Goal: Task Accomplishment & Management: Manage account settings

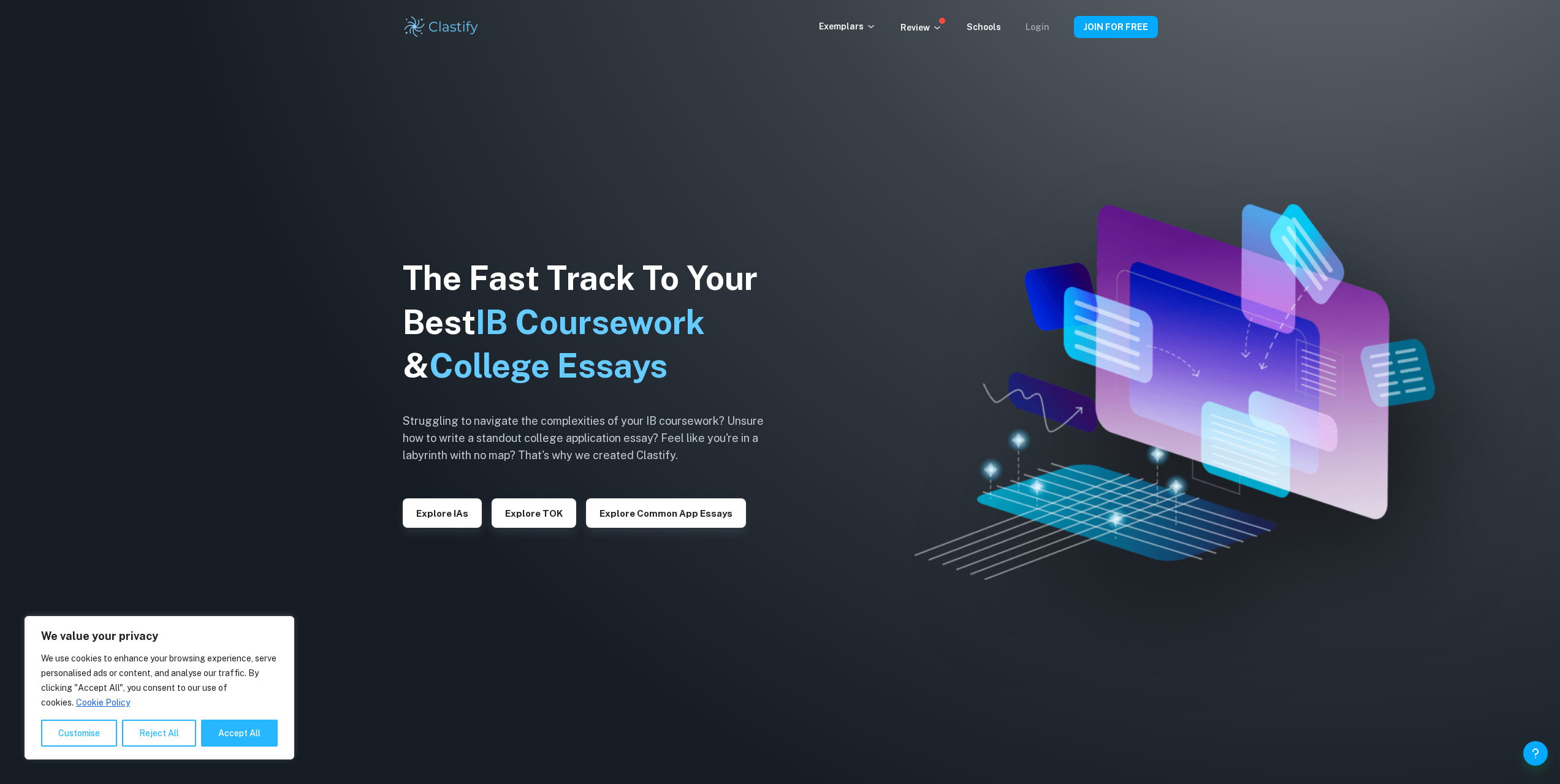
click at [1033, 23] on link "Login" at bounding box center [1037, 27] width 24 height 10
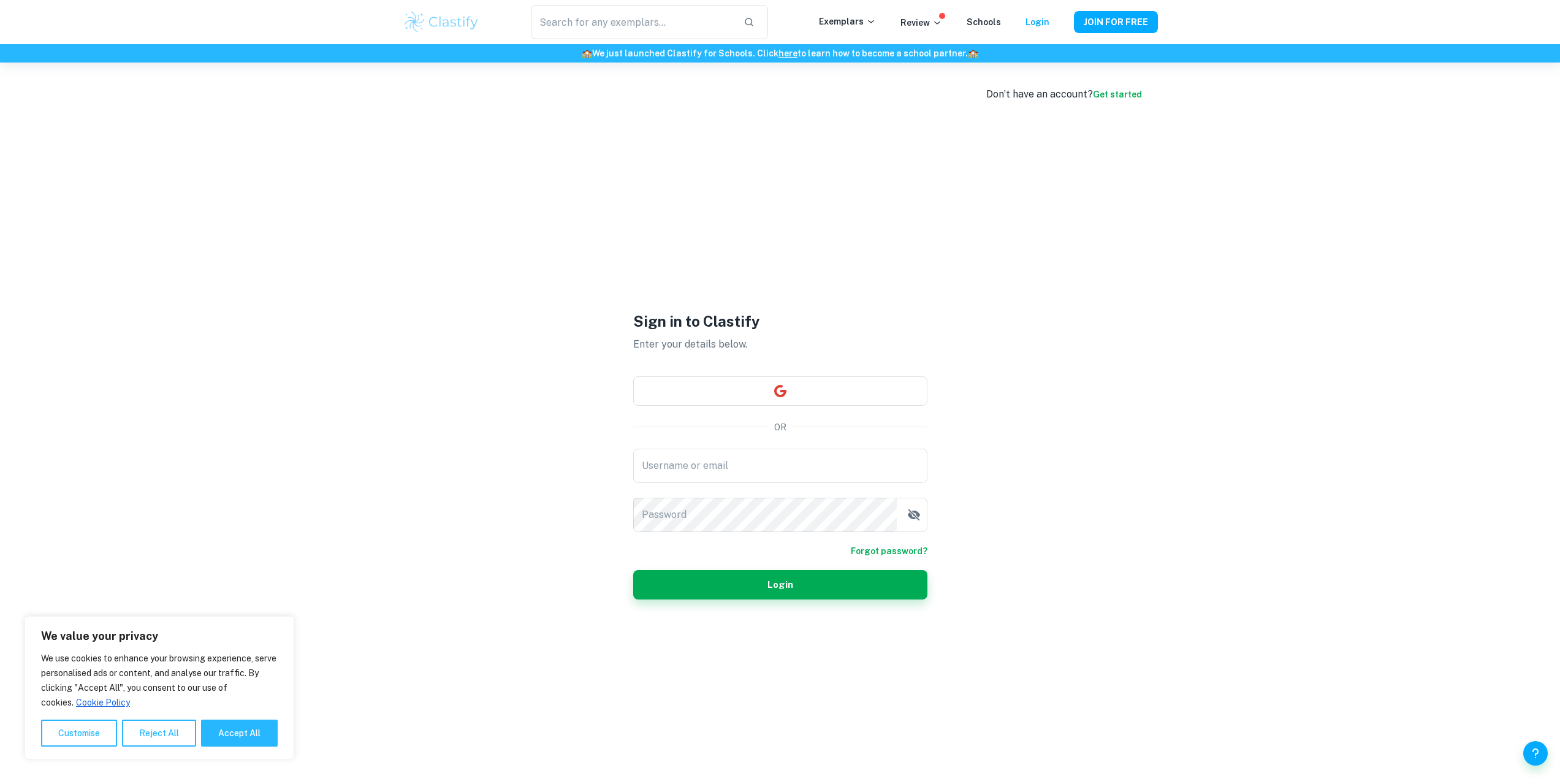
click at [864, 374] on div "Sign in to Clastify Enter your details below. OR Username or email Username or …" at bounding box center [780, 455] width 294 height 784
click at [871, 379] on button "button" at bounding box center [780, 391] width 294 height 29
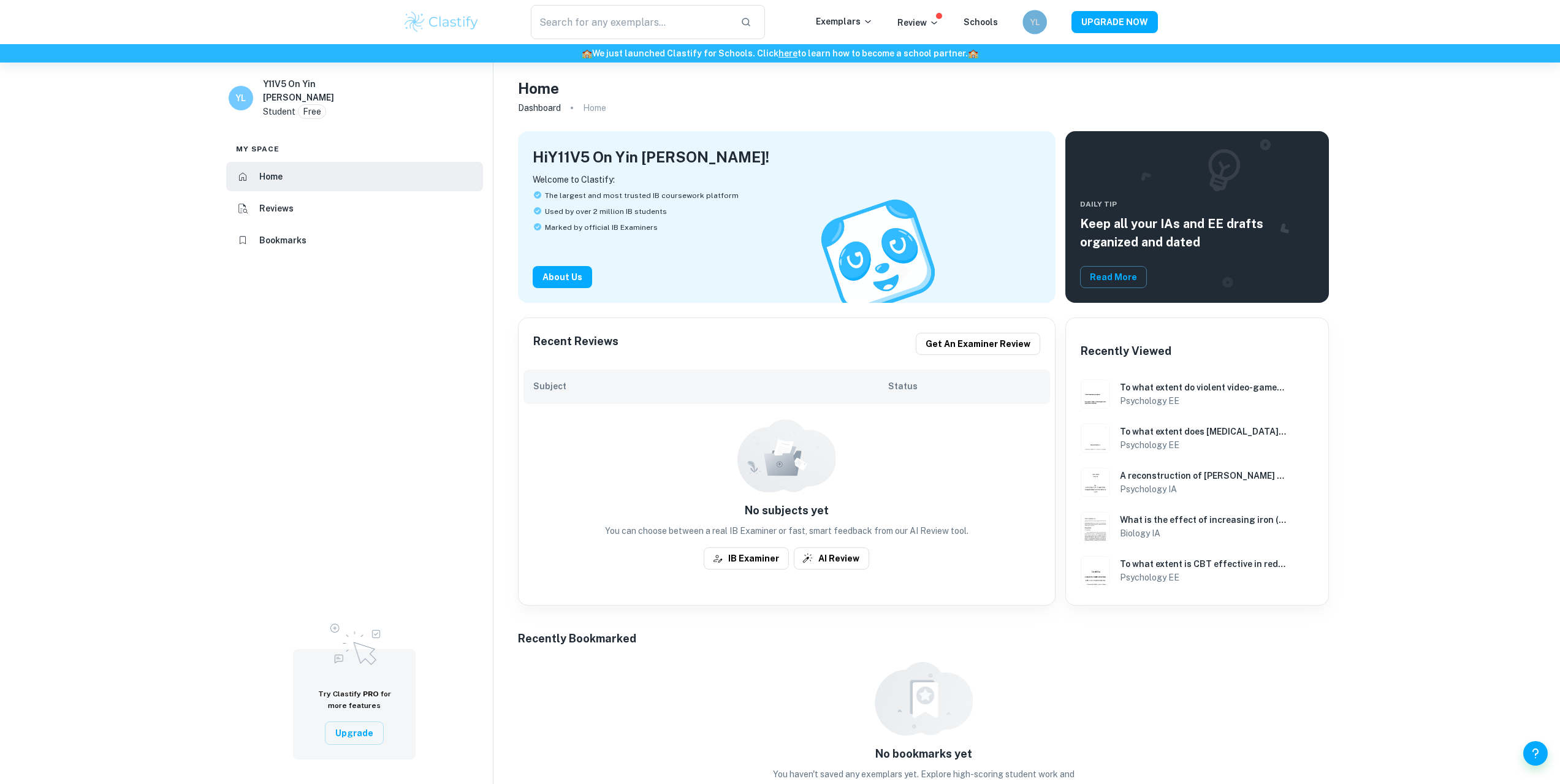
click at [1039, 24] on h6 "YL" at bounding box center [1034, 22] width 14 height 14
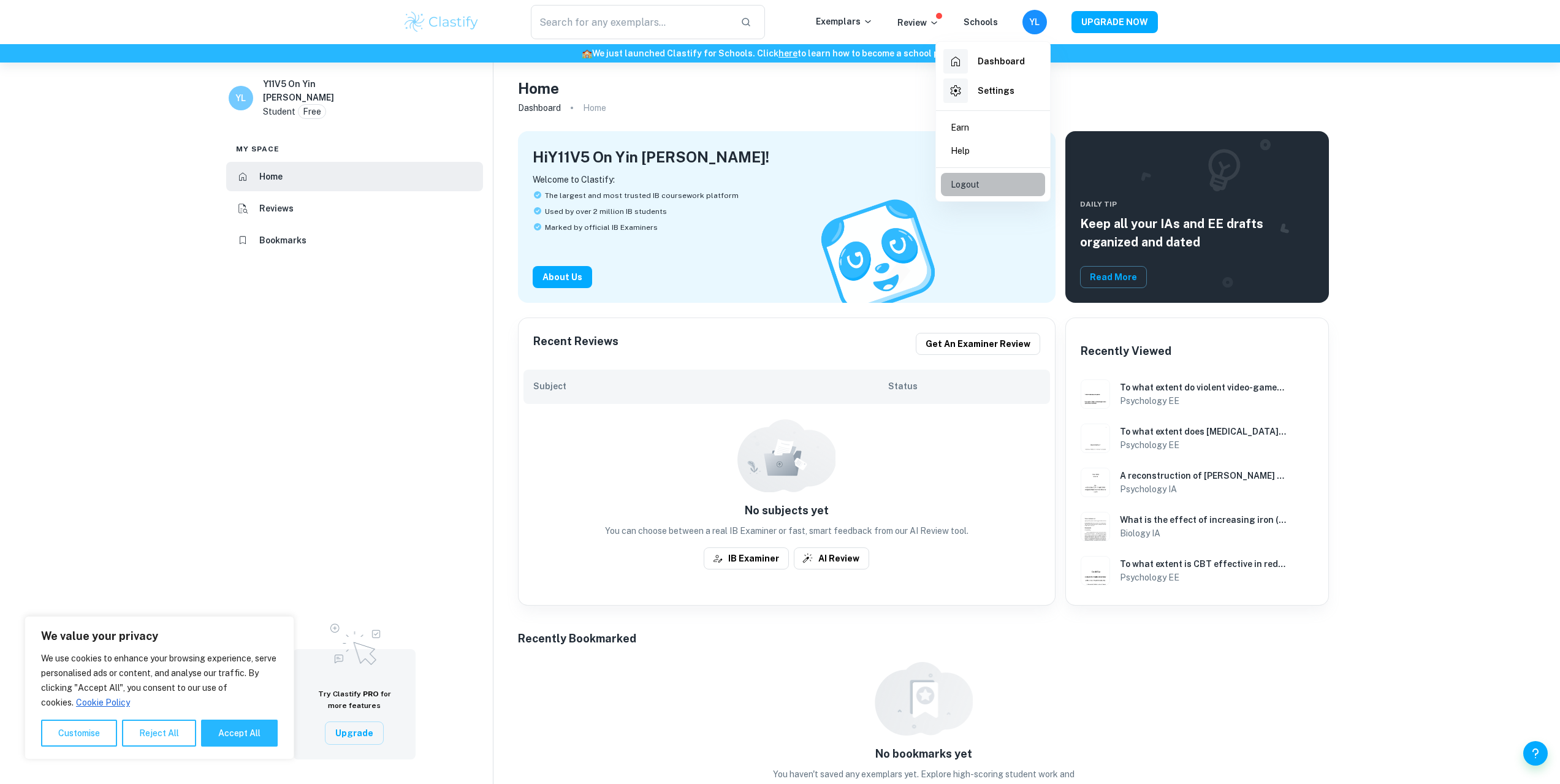
click at [996, 188] on li "Logout" at bounding box center [992, 184] width 104 height 23
